Goal: Task Accomplishment & Management: Complete application form

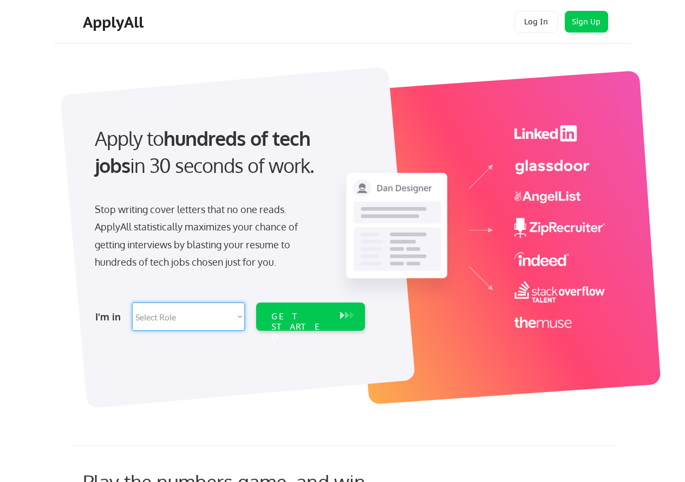
click at [185, 316] on select "Select Role Software Engineering Product Management Customer Success Sales UI/U…" at bounding box center [188, 316] width 113 height 28
select select ""customer_support""
click at [132, 302] on select "Select Role Software Engineering Product Management Customer Success Sales UI/U…" at bounding box center [188, 316] width 113 height 28
select select ""customer_support""
click at [318, 315] on div "GET STARTED" at bounding box center [300, 326] width 58 height 31
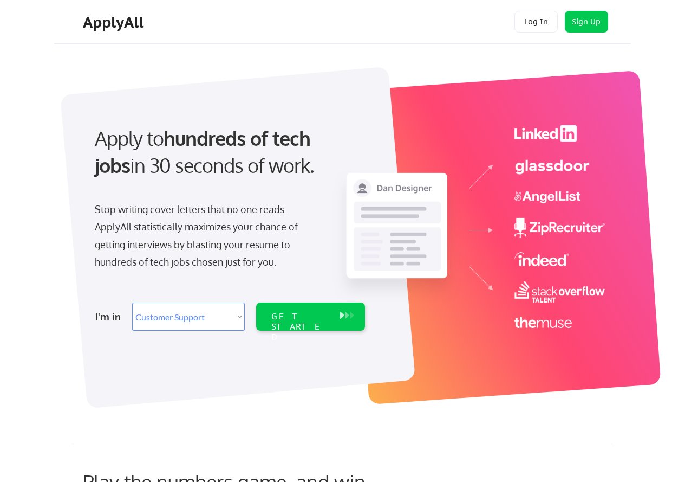
select select ""customer_support""
click at [236, 314] on select "Select Role Software Engineering Product Management Customer Success Sales UI/U…" at bounding box center [188, 316] width 113 height 28
select select ""tech_finance_biz_ops_cos""
click at [132, 302] on select "Select Role Software Engineering Product Management Customer Success Sales UI/U…" at bounding box center [188, 316] width 113 height 28
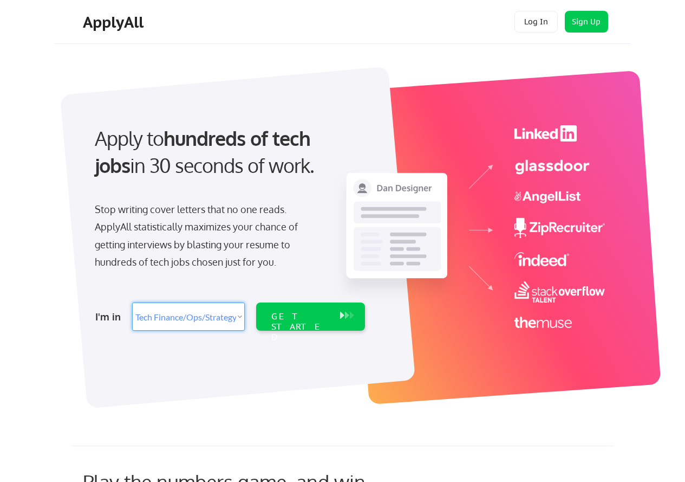
select select ""tech_finance_biz_ops_cos""
click at [296, 314] on div "GET STARTED" at bounding box center [300, 326] width 58 height 31
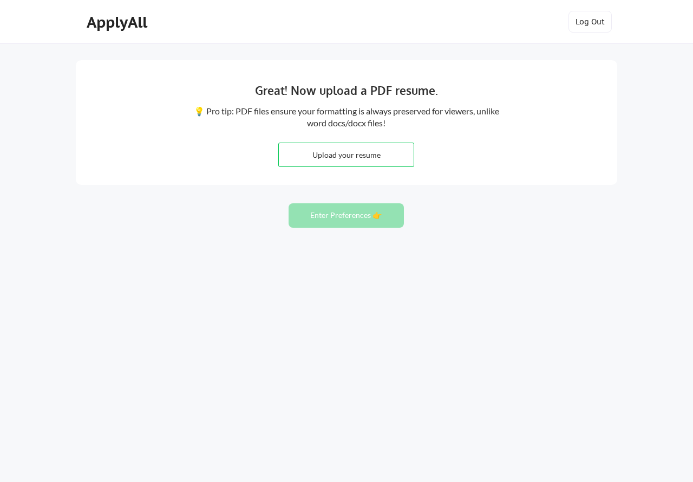
click at [329, 155] on input "file" at bounding box center [346, 154] width 135 height 23
type input "C:\fakepath\KARY PACHAMANGO RESUME 7.15.docx"
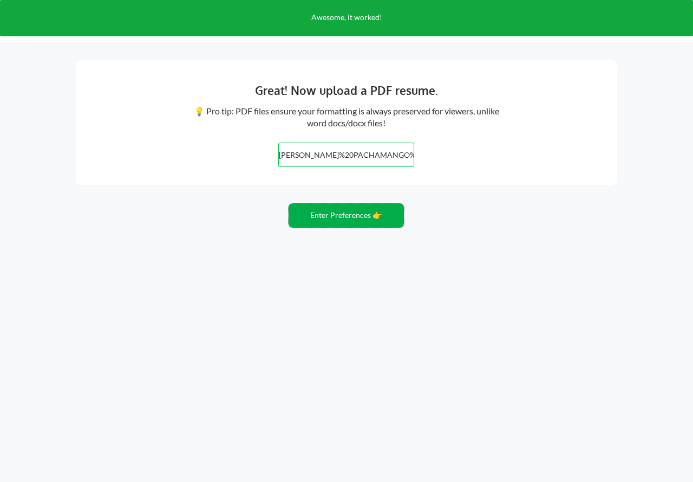
click at [343, 218] on button "Enter Preferences 👉" at bounding box center [346, 215] width 115 height 24
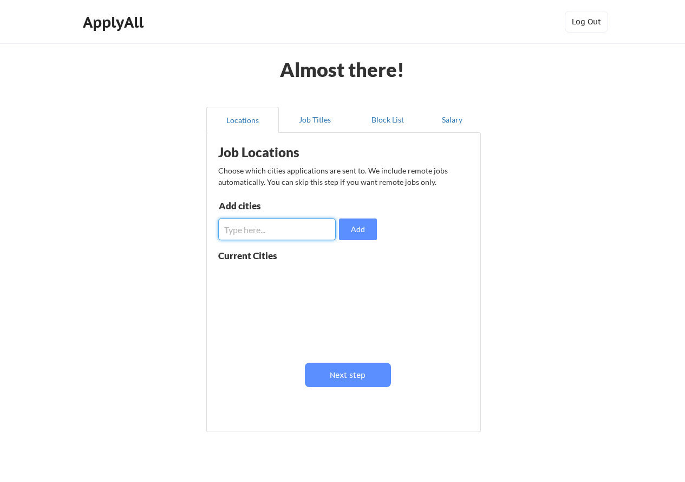
click at [288, 230] on input "input" at bounding box center [277, 229] width 118 height 22
click at [350, 226] on button "Add" at bounding box center [358, 229] width 38 height 22
click at [314, 231] on input "input" at bounding box center [277, 229] width 118 height 22
type input "r"
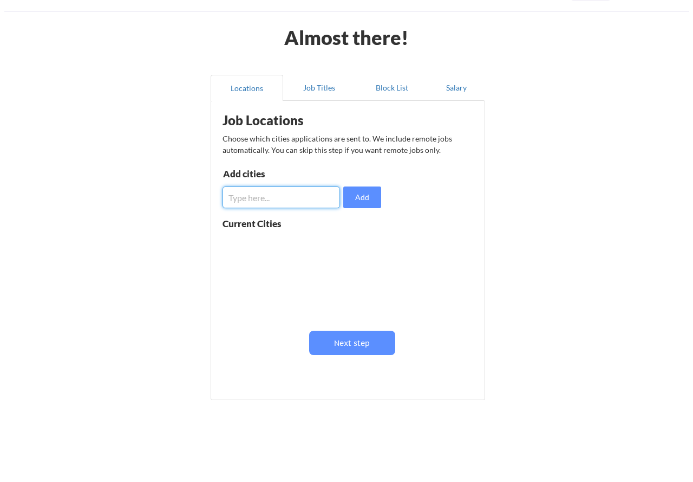
scroll to position [49, 0]
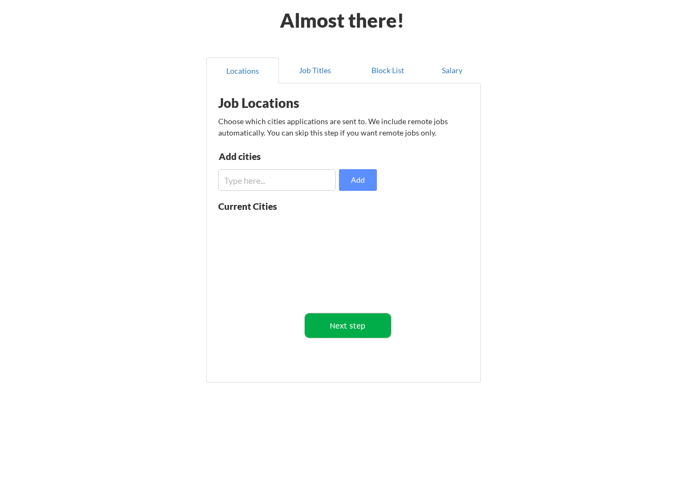
click at [342, 326] on button "Next step" at bounding box center [348, 325] width 86 height 24
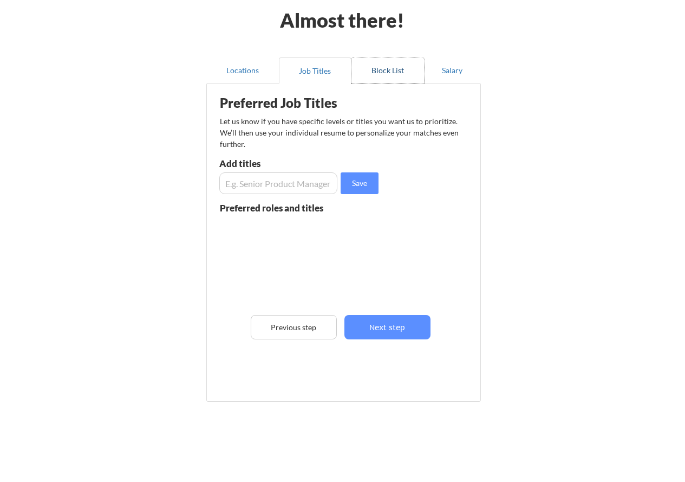
click at [388, 66] on button "Block List" at bounding box center [388, 70] width 73 height 26
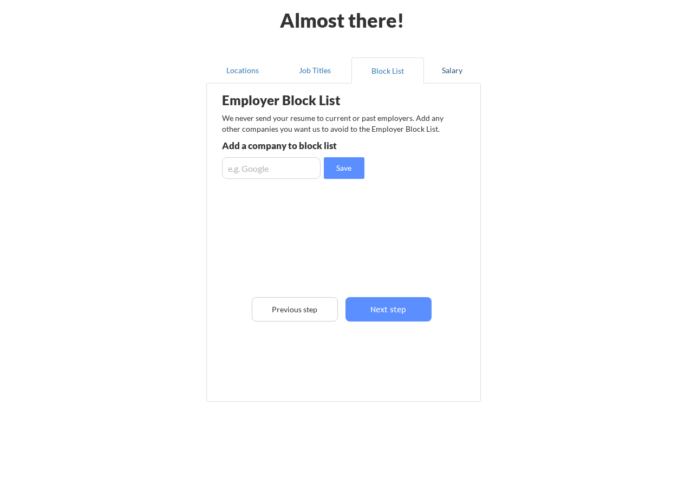
click at [459, 68] on button "Salary" at bounding box center [452, 70] width 57 height 26
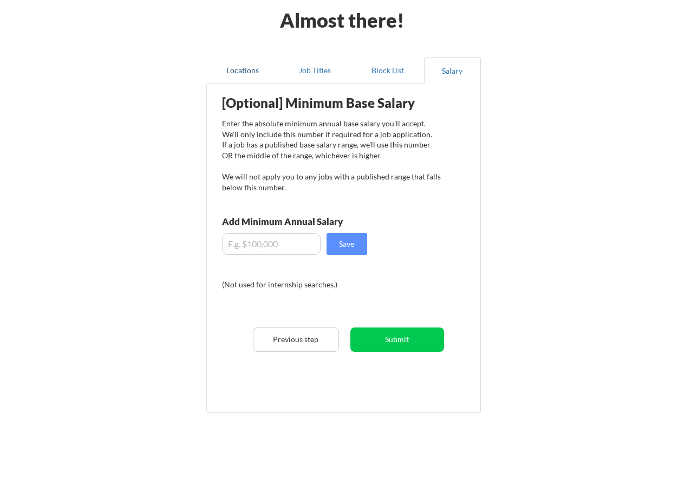
click at [240, 73] on button "Locations" at bounding box center [242, 70] width 73 height 26
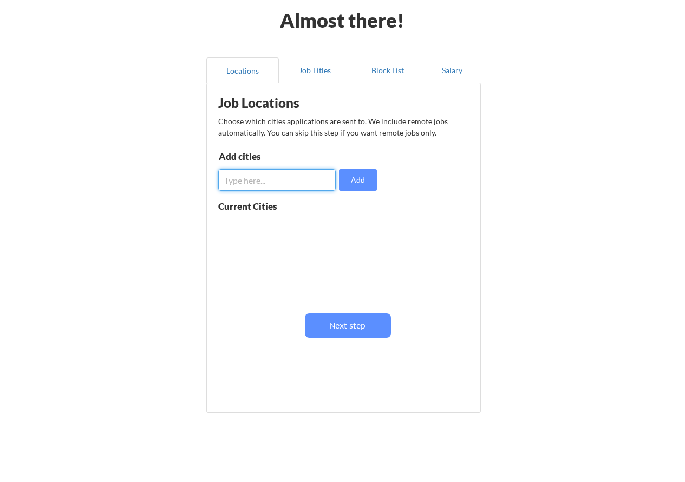
click at [263, 174] on input "input" at bounding box center [277, 180] width 118 height 22
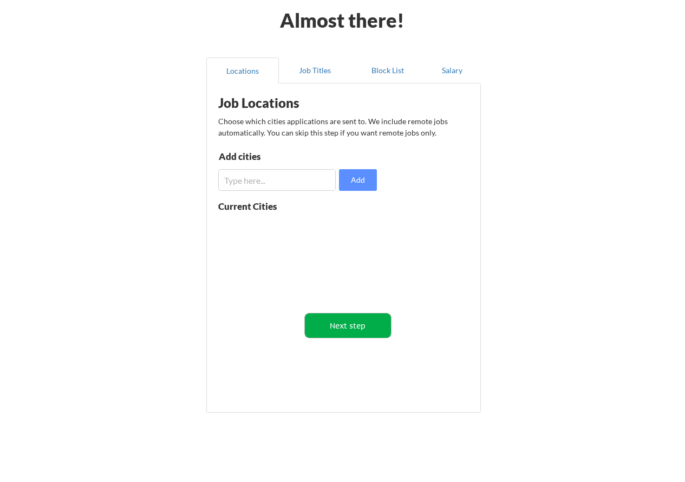
click at [363, 322] on button "Next step" at bounding box center [348, 325] width 86 height 24
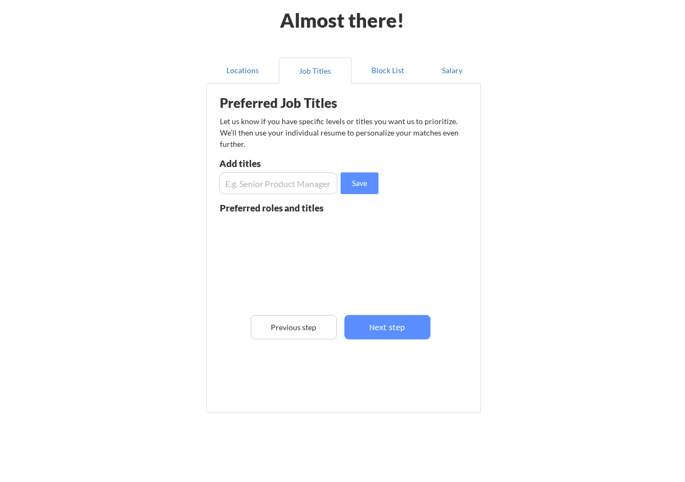
click at [279, 186] on input "input" at bounding box center [278, 183] width 118 height 22
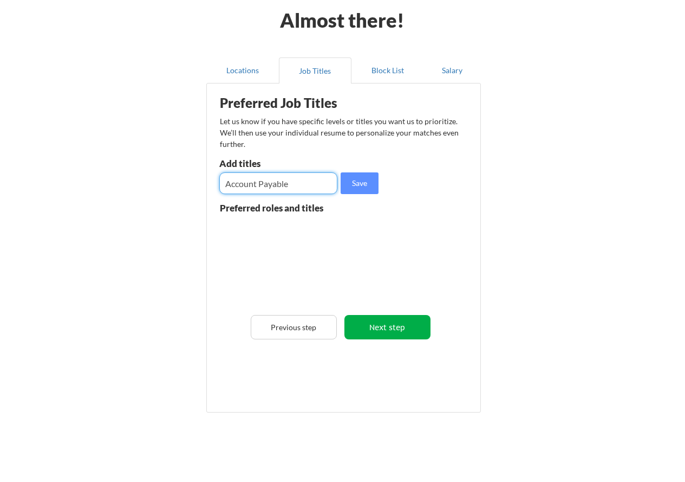
type input "Account Payable"
click at [378, 322] on button "Next step" at bounding box center [387, 327] width 86 height 24
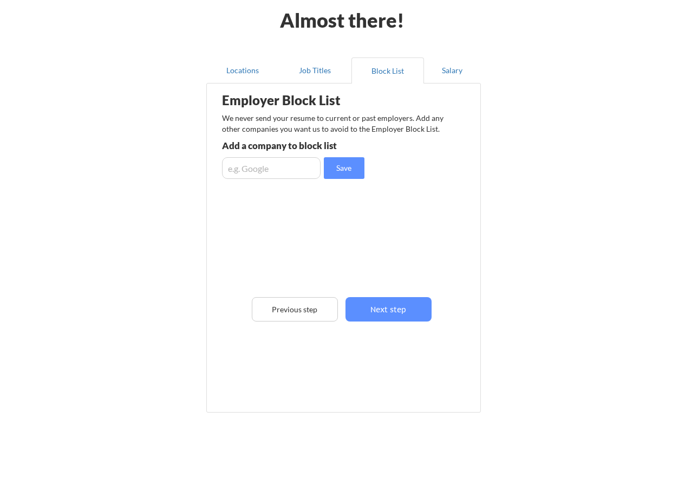
click at [302, 179] on div "Employer Block List We never send your resume to current or past employers. Add…" at bounding box center [343, 226] width 263 height 280
click at [301, 171] on input "input" at bounding box center [271, 168] width 99 height 22
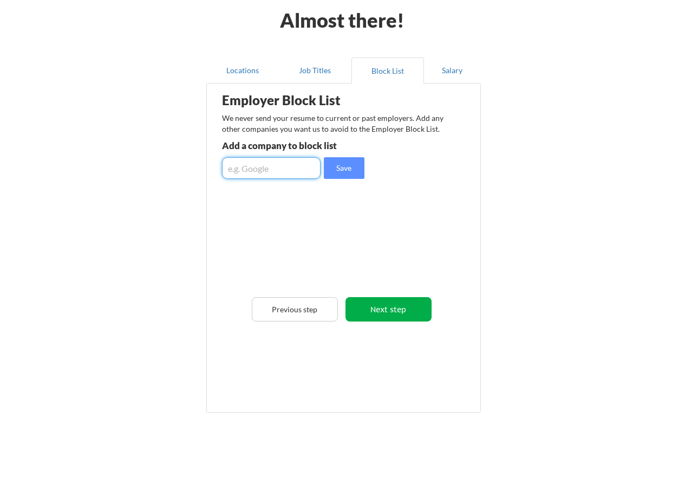
click at [389, 310] on button "Next step" at bounding box center [389, 309] width 86 height 24
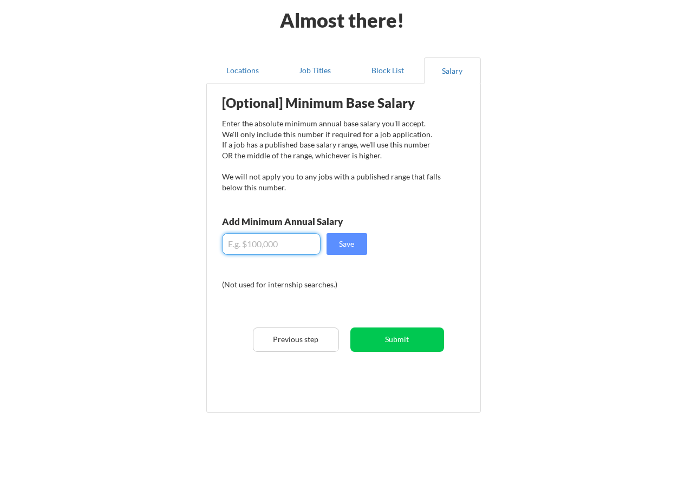
click at [292, 250] on input "input" at bounding box center [271, 244] width 99 height 22
type input "$50.00"
drag, startPoint x: 263, startPoint y: 248, endPoint x: 200, endPoint y: 244, distance: 63.5
click at [200, 244] on div "Locations Job Titles Block List Salary Employer Block List We never send your r…" at bounding box center [342, 236] width 287 height 374
drag, startPoint x: 275, startPoint y: 239, endPoint x: 1, endPoint y: 242, distance: 274.6
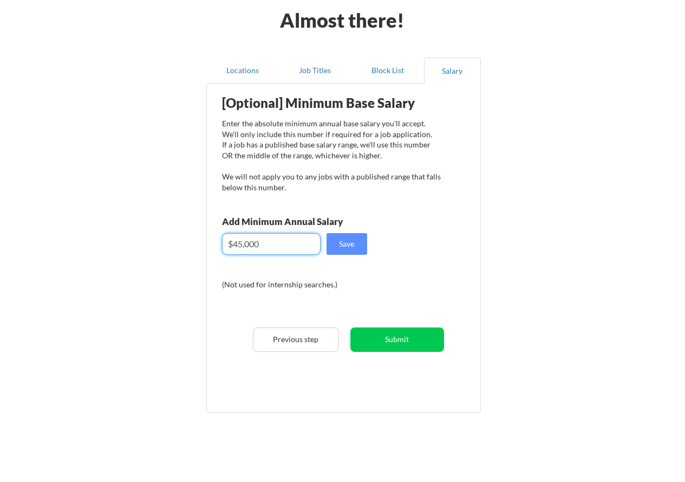
click at [1, 242] on div "Almost there! Locations Job Titles Block List Salary Employer Block List We nev…" at bounding box center [342, 231] width 685 height 561
type input "$50,000"
click at [394, 342] on button "Submit" at bounding box center [397, 339] width 94 height 24
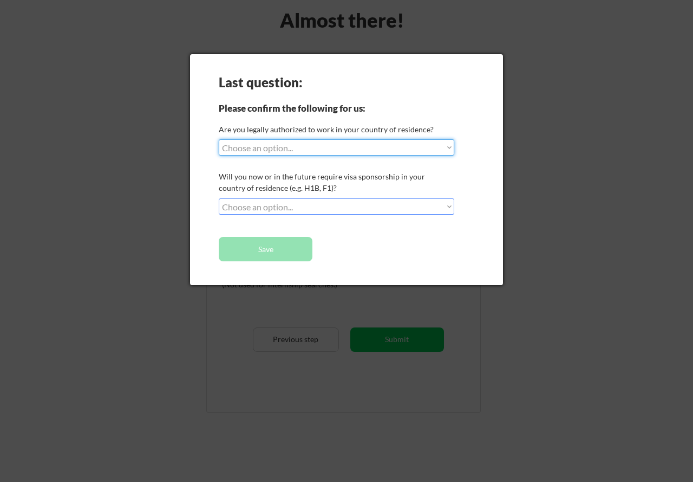
click at [282, 149] on select "Choose an option... Yes, I am a US Citizen Yes, I am a Canadian Citizen Yes, I …" at bounding box center [337, 147] width 236 height 16
select select ""yes__i_am_a_us_citizen""
click at [219, 139] on select "Choose an option... Yes, I am a US Citizen Yes, I am a Canadian Citizen Yes, I …" at bounding box center [337, 147] width 236 height 16
click at [266, 205] on select "Choose an option... No, I will not need sponsorship Yes, I will need sponsorship" at bounding box center [337, 206] width 236 height 16
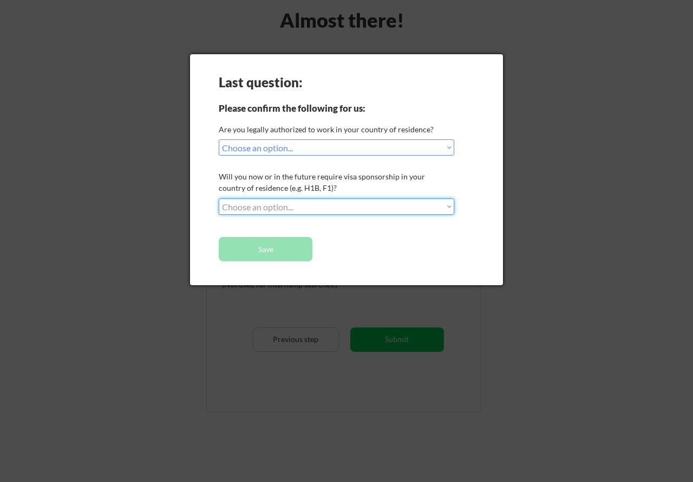
select select ""no__i_will_not_need_sponsorship""
click at [219, 198] on select "Choose an option... No, I will not need sponsorship Yes, I will need sponsorship" at bounding box center [337, 206] width 236 height 16
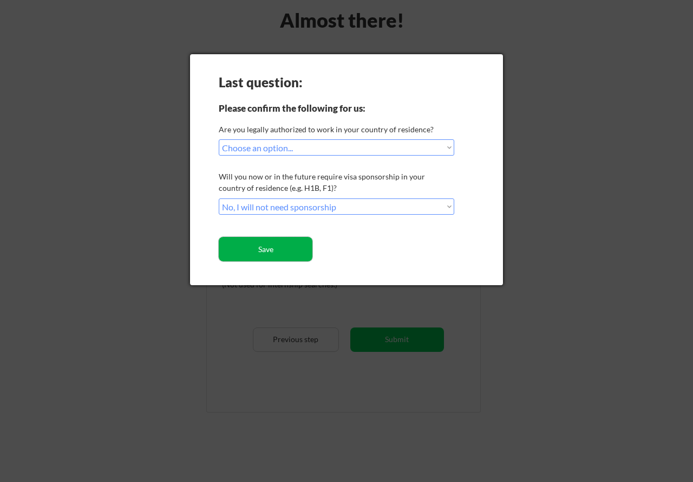
click at [289, 249] on button "Save" at bounding box center [266, 249] width 94 height 24
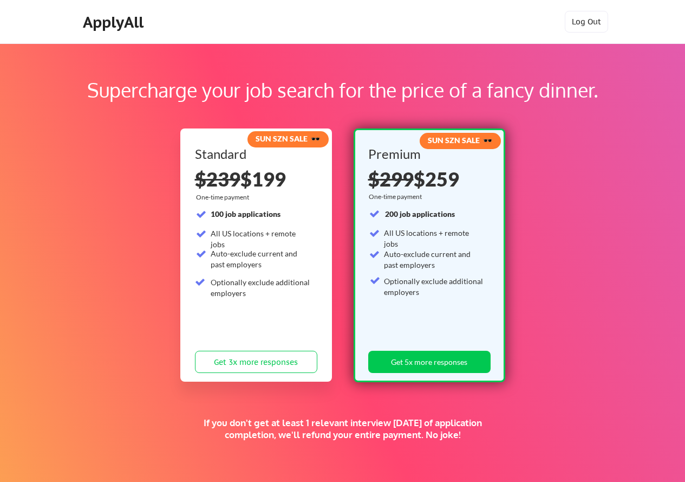
click at [105, 21] on div "ApplyAll" at bounding box center [115, 22] width 64 height 18
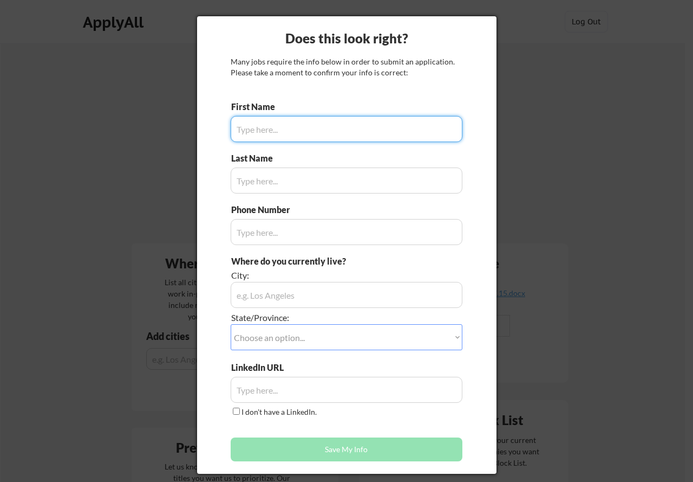
click at [290, 129] on input "input" at bounding box center [347, 129] width 232 height 26
type input "Kary"
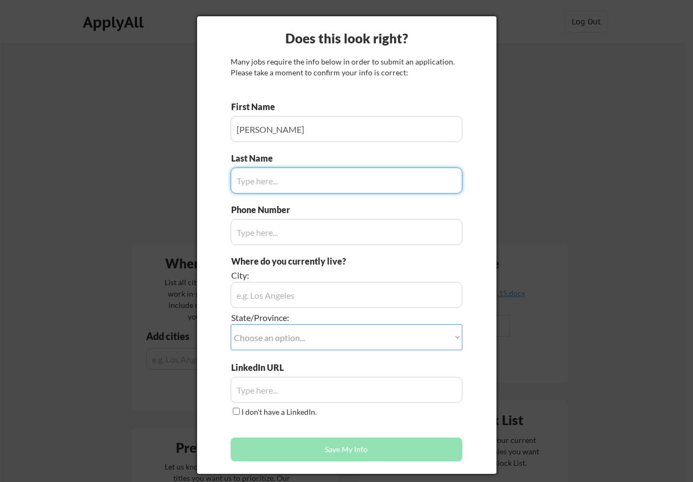
drag, startPoint x: 302, startPoint y: 192, endPoint x: 305, endPoint y: 185, distance: 7.5
click at [304, 188] on input "input" at bounding box center [347, 180] width 232 height 26
type input "Pachamango"
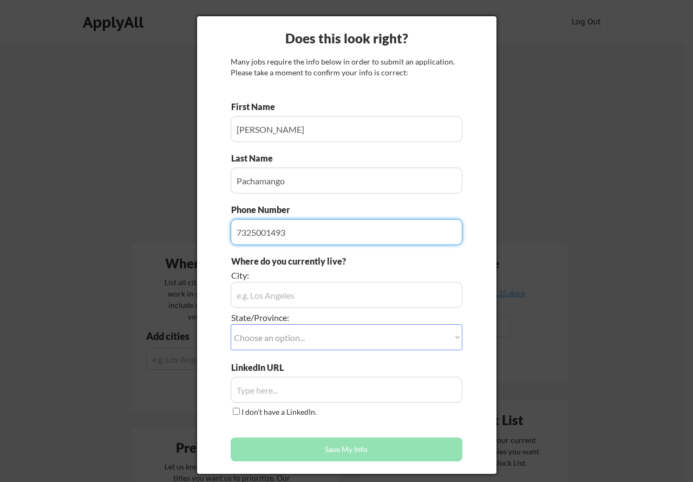
type input "7325001493"
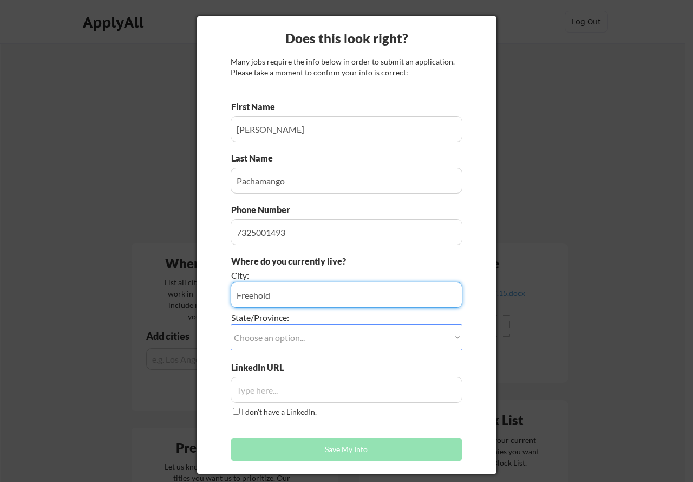
type input "Freehold"
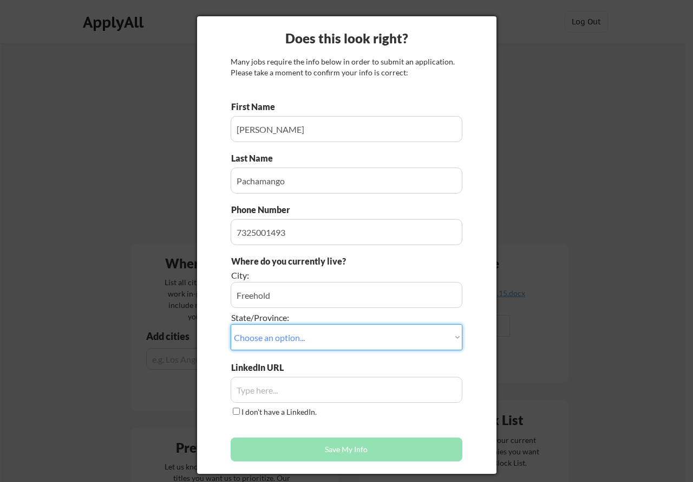
click at [427, 332] on select "Choose an option... Other/Not Applicable Alabama Alaska Alberta Arizona Arkansa…" at bounding box center [347, 337] width 232 height 26
select select ""New Jersey""
click at [231, 324] on select "Choose an option... Other/Not Applicable Alabama Alaska Alberta Arizona Arkansa…" at bounding box center [347, 337] width 232 height 26
click at [285, 399] on input "input" at bounding box center [347, 389] width 232 height 26
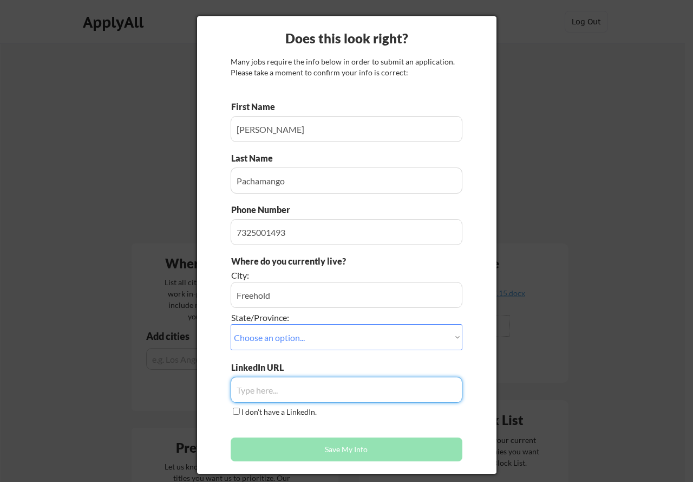
click at [327, 445] on button "Save My Info" at bounding box center [347, 449] width 232 height 24
click at [278, 399] on input "input" at bounding box center [347, 389] width 232 height 26
paste input "www.linkedin.com/in/kary-pachamango-592b5a130"
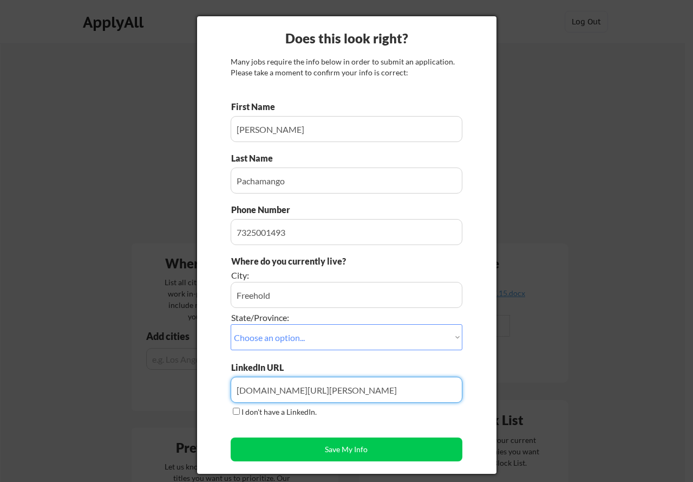
click at [449, 393] on input "input" at bounding box center [347, 389] width 232 height 26
type input "www.linkedin.com/in/kary-pachamango-592b5a130"
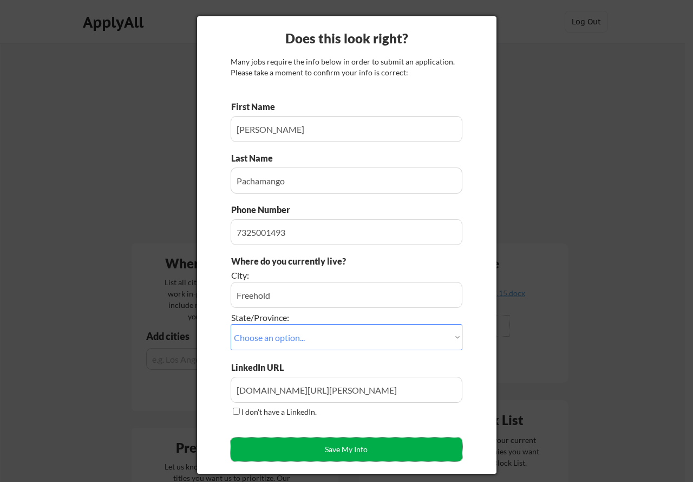
click at [384, 457] on button "Save My Info" at bounding box center [347, 449] width 232 height 24
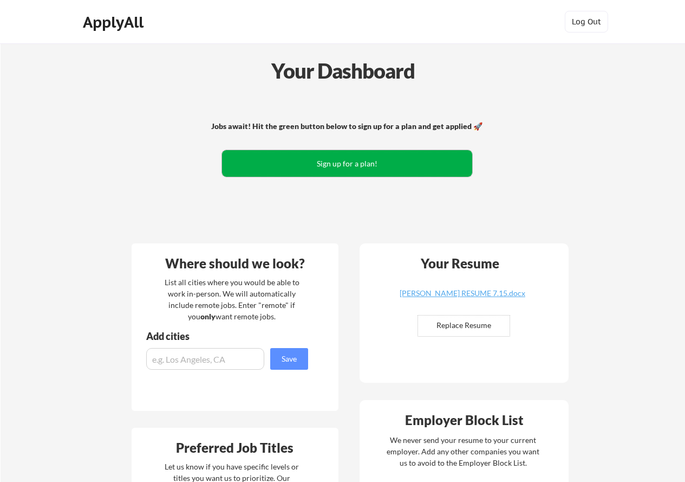
click at [383, 161] on button "Sign up for a plan!" at bounding box center [347, 163] width 250 height 27
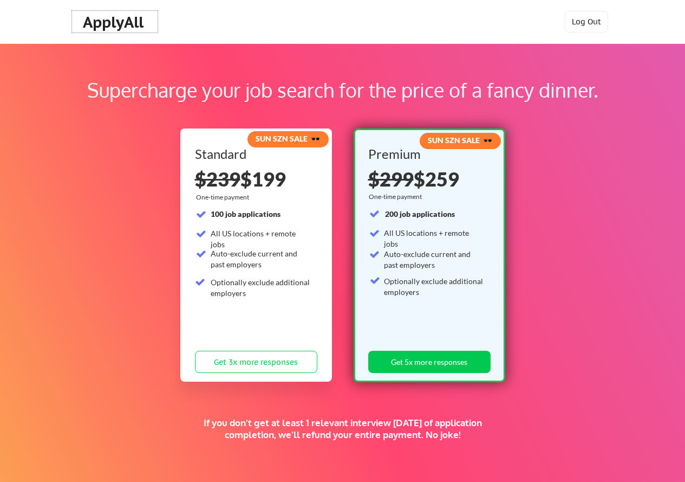
click at [89, 21] on div "ApplyAll" at bounding box center [115, 22] width 64 height 18
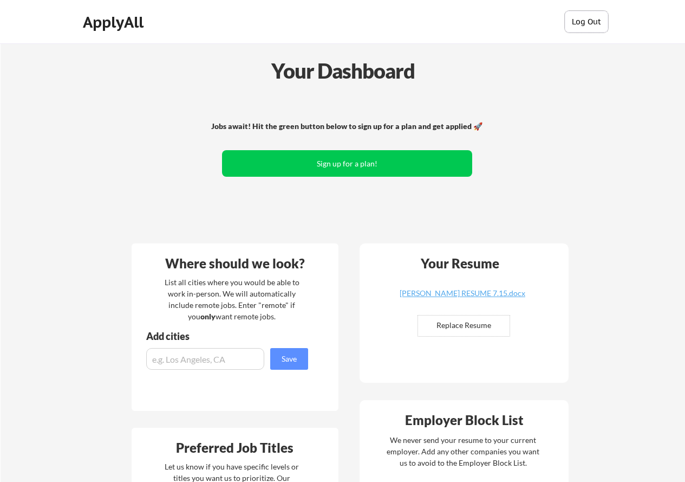
click at [583, 19] on button "Log Out" at bounding box center [586, 22] width 43 height 22
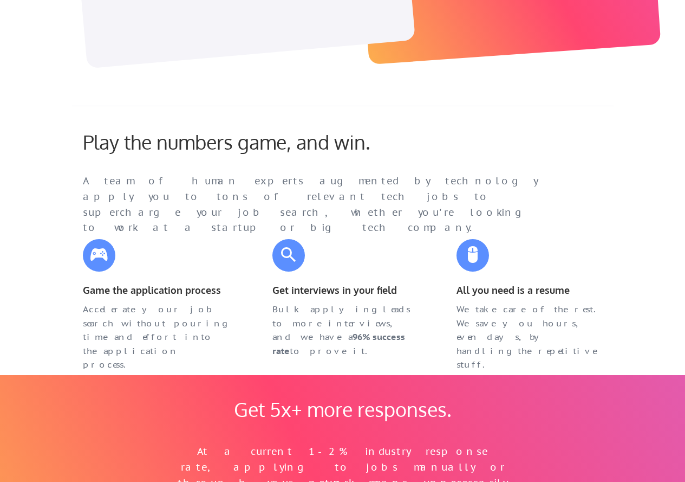
scroll to position [325, 0]
